Goal: Task Accomplishment & Management: Manage account settings

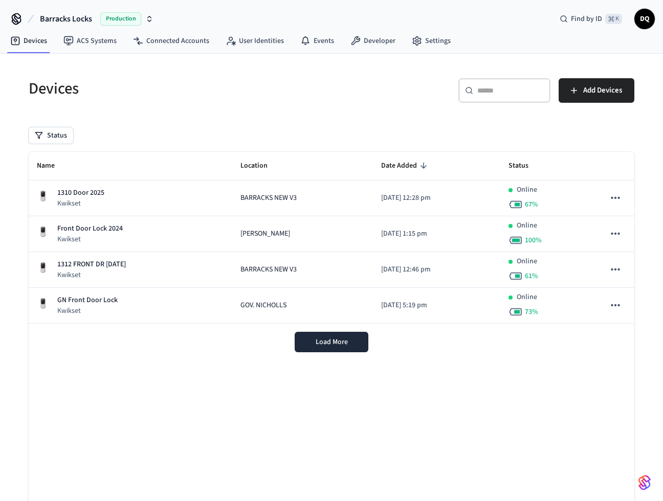
click at [60, 19] on span "Barracks Locks" at bounding box center [66, 19] width 52 height 12
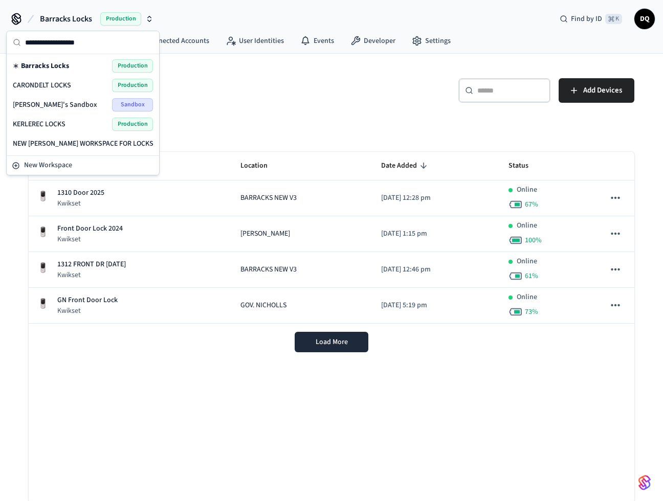
click at [52, 84] on span "CARONDELT LOCKS" at bounding box center [42, 85] width 58 height 10
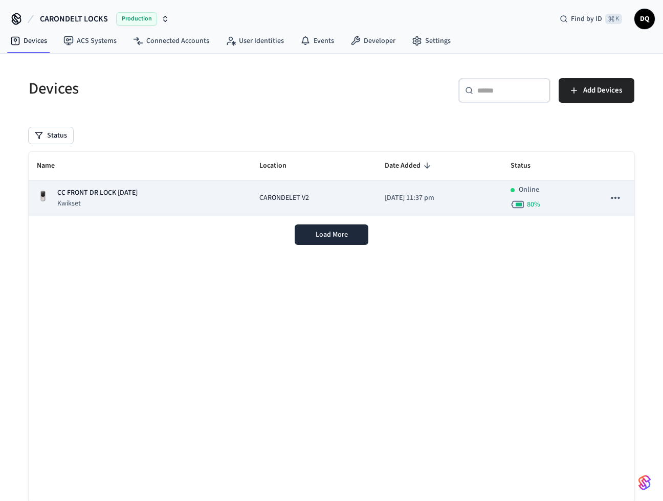
click at [255, 192] on td "CARONDELET V2" at bounding box center [313, 199] width 125 height 36
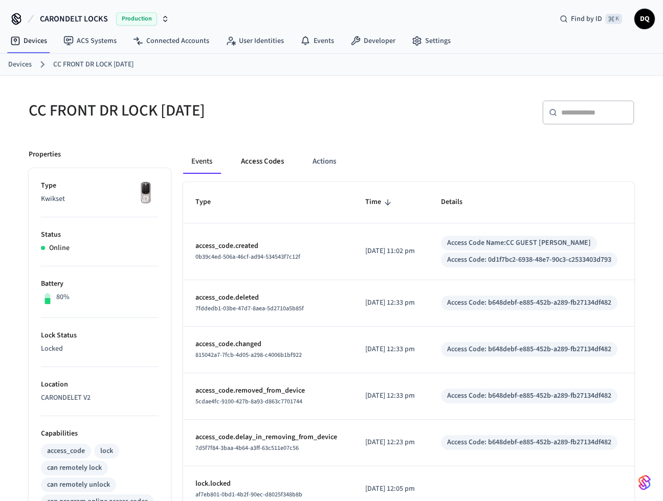
click at [272, 162] on button "Access Codes" at bounding box center [262, 161] width 59 height 25
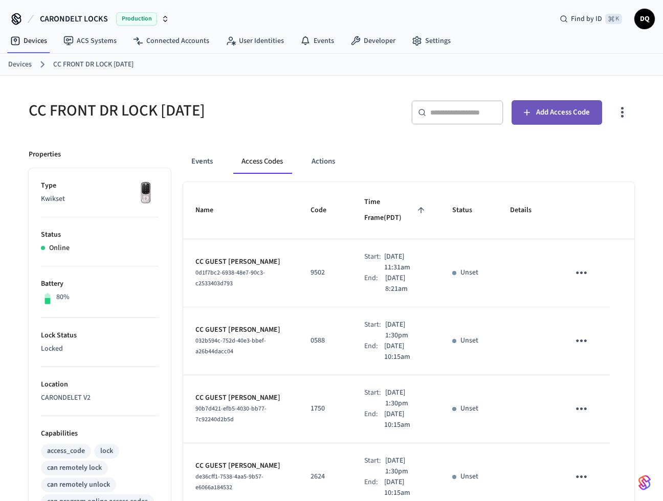
click at [544, 115] on span "Add Access Code" at bounding box center [563, 112] width 54 height 13
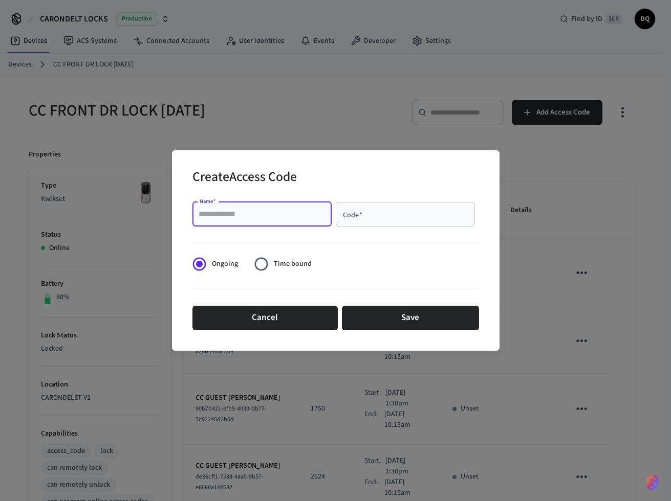
click at [258, 213] on input "Name   *" at bounding box center [261, 214] width 127 height 10
type input "**********"
click at [377, 220] on div "Code   *" at bounding box center [405, 214] width 139 height 25
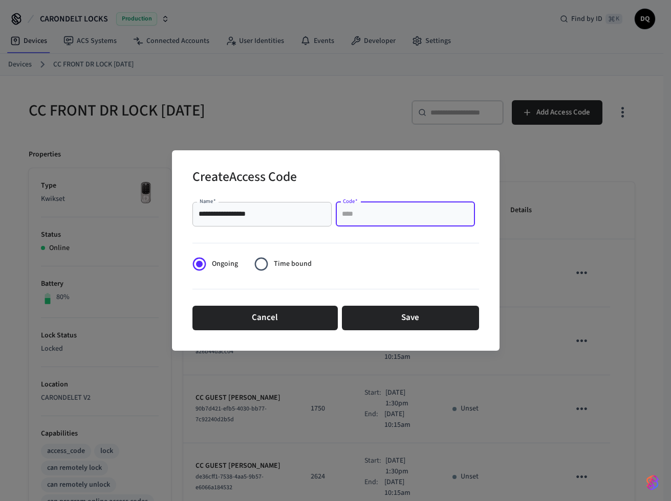
paste input "****"
type input "****"
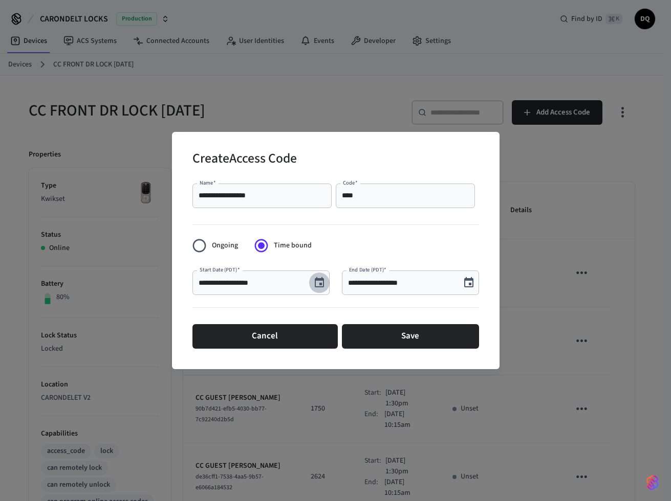
click at [319, 282] on icon "Choose date, selected date is Sep 30, 2025" at bounding box center [319, 283] width 12 height 12
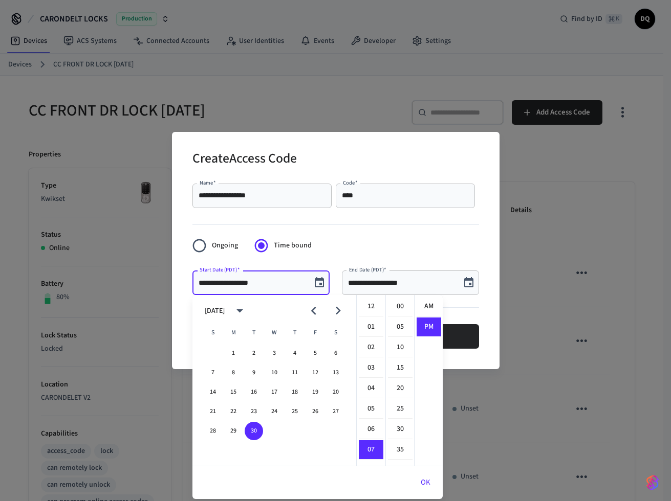
scroll to position [19, 0]
click at [338, 309] on icon "Next month" at bounding box center [338, 311] width 5 height 8
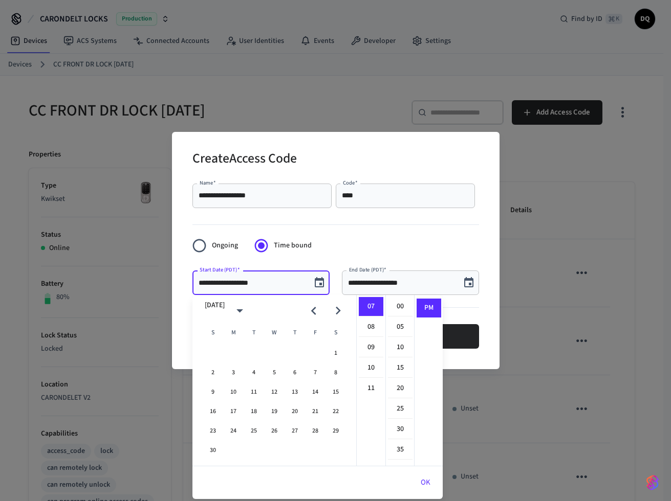
click at [338, 309] on icon "Next month" at bounding box center [338, 311] width 5 height 8
click at [313, 309] on icon "Previous month" at bounding box center [313, 311] width 5 height 8
click at [213, 409] on button "16" at bounding box center [213, 412] width 18 height 18
click at [368, 363] on li "03" at bounding box center [371, 368] width 25 height 19
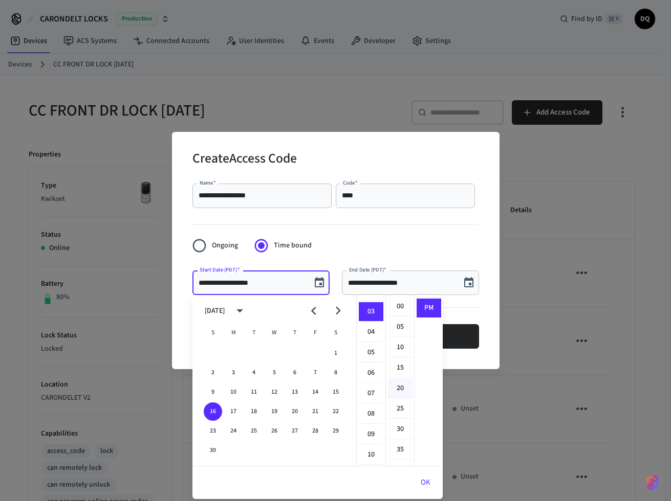
scroll to position [61, 0]
click at [402, 428] on li "30" at bounding box center [400, 429] width 25 height 19
type input "**********"
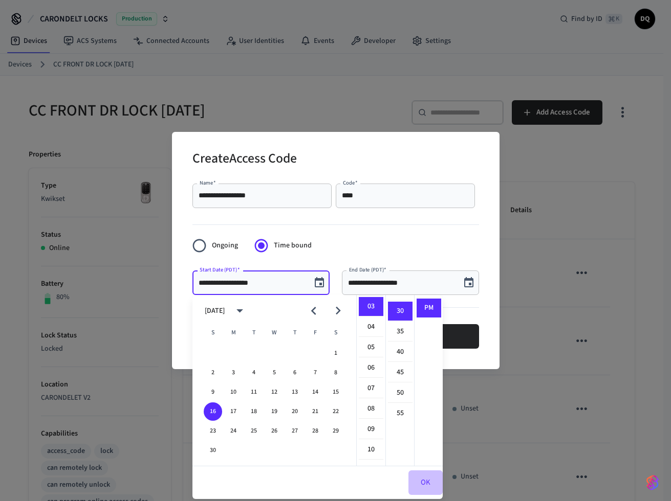
click at [425, 480] on button "OK" at bounding box center [425, 483] width 34 height 25
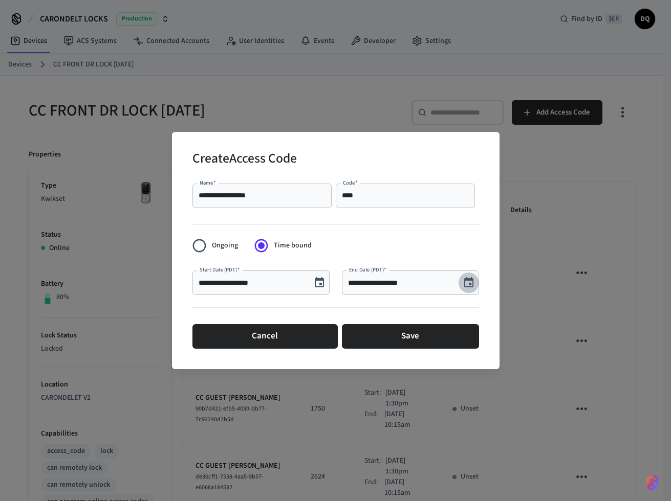
click at [470, 281] on icon "Choose date, selected date is Sep 30, 2025" at bounding box center [468, 283] width 12 height 12
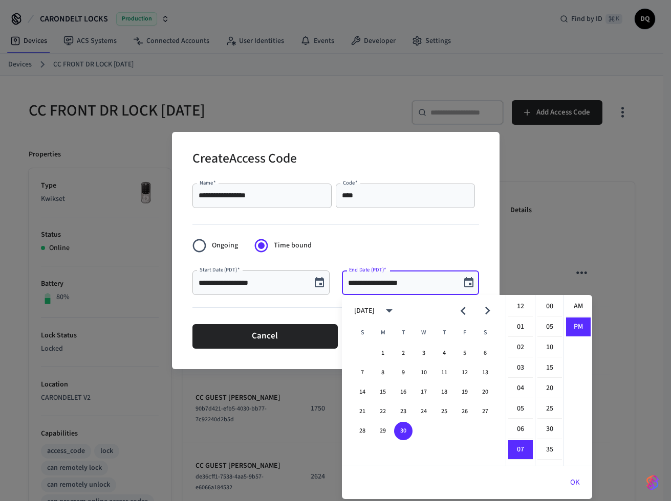
scroll to position [19, 0]
click at [489, 308] on icon "Next month" at bounding box center [487, 311] width 16 height 16
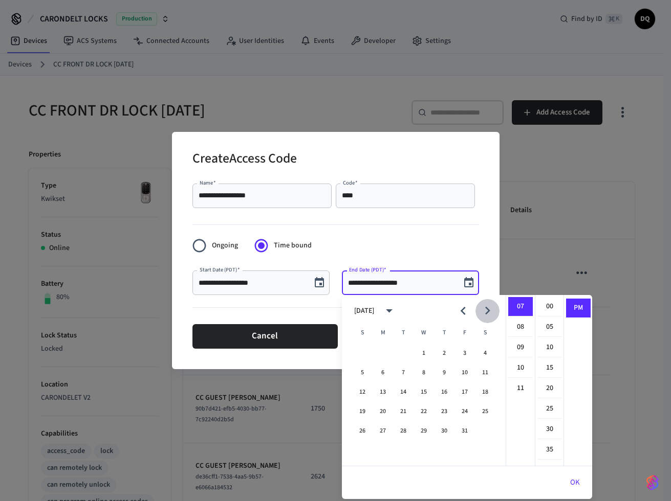
click at [489, 308] on icon "Next month" at bounding box center [487, 311] width 16 height 16
click at [443, 411] on button "20" at bounding box center [444, 412] width 18 height 18
click at [546, 367] on li "15" at bounding box center [549, 368] width 25 height 19
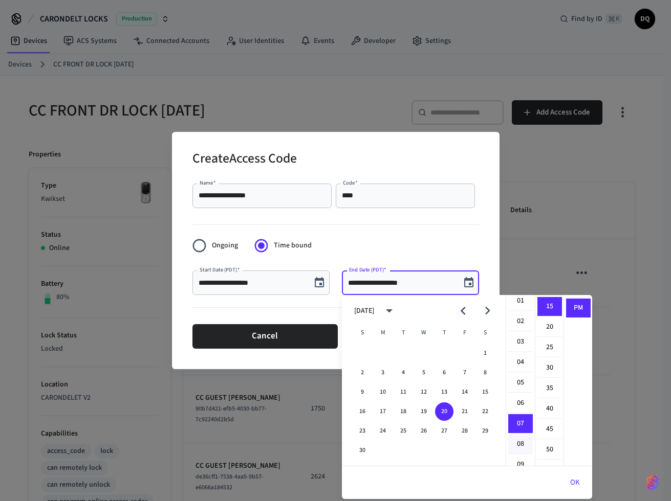
click at [515, 441] on li "08" at bounding box center [520, 444] width 25 height 19
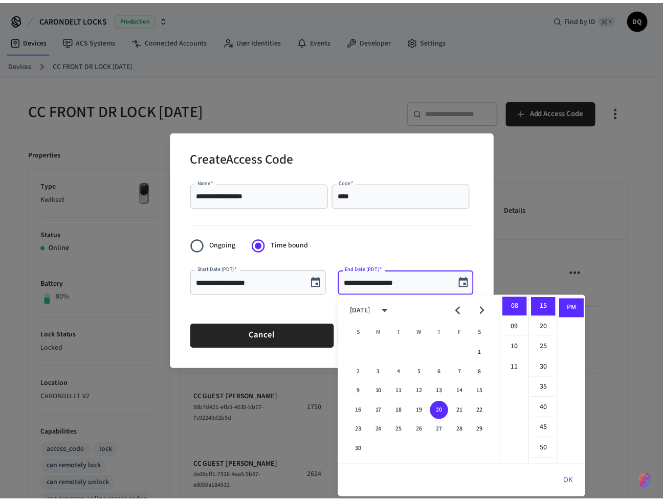
scroll to position [0, 0]
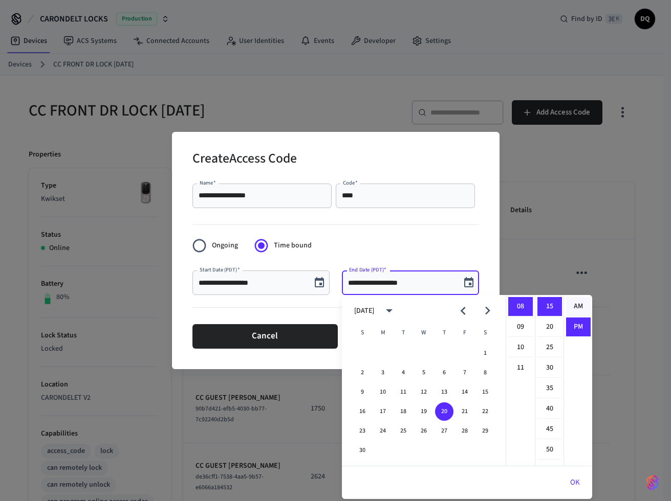
click at [579, 304] on li "AM" at bounding box center [578, 306] width 25 height 19
type input "**********"
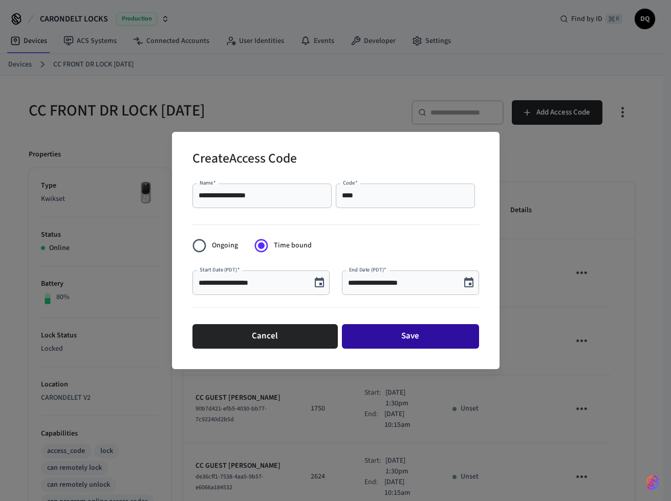
click at [405, 335] on button "Save" at bounding box center [410, 336] width 137 height 25
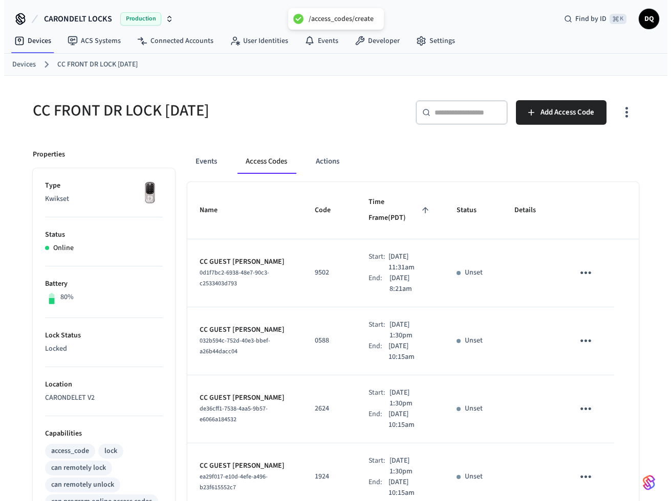
scroll to position [452, 0]
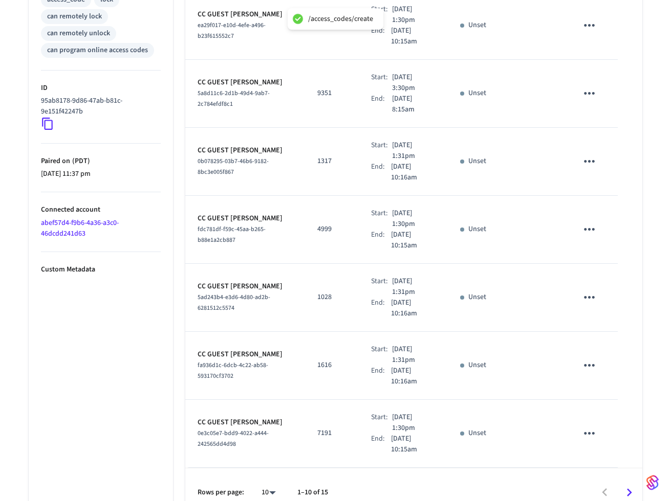
click at [261, 478] on body "/access_codes/create CARONDELT LOCKS Production Find by ID ⌘ K DQ Devices ACS S…" at bounding box center [335, 32] width 671 height 969
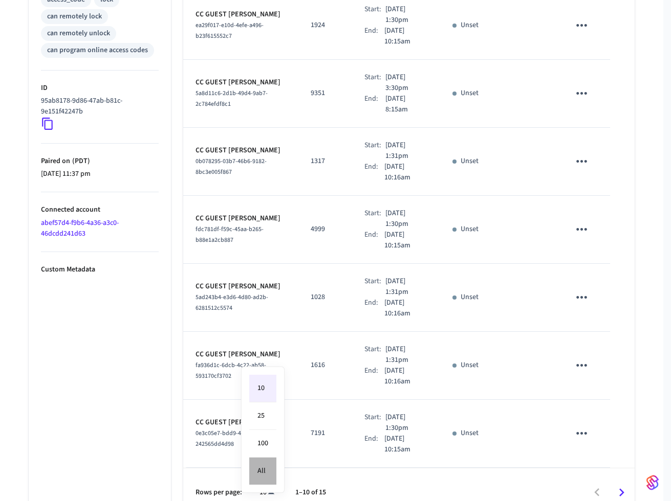
click at [264, 470] on li "All" at bounding box center [262, 471] width 27 height 27
type input "**"
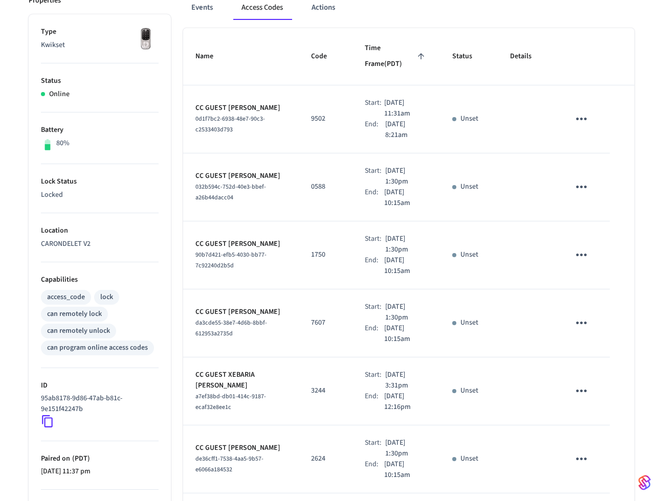
scroll to position [0, 0]
